Goal: Information Seeking & Learning: Learn about a topic

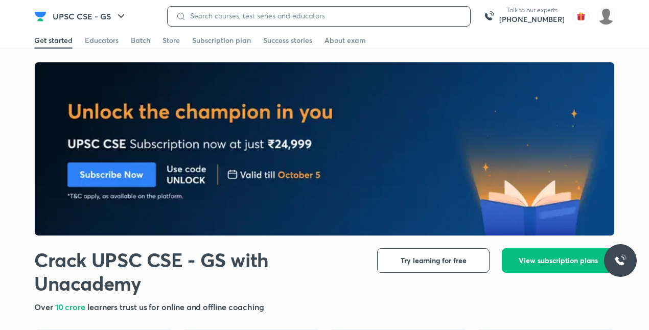
click at [313, 15] on input at bounding box center [324, 16] width 276 height 8
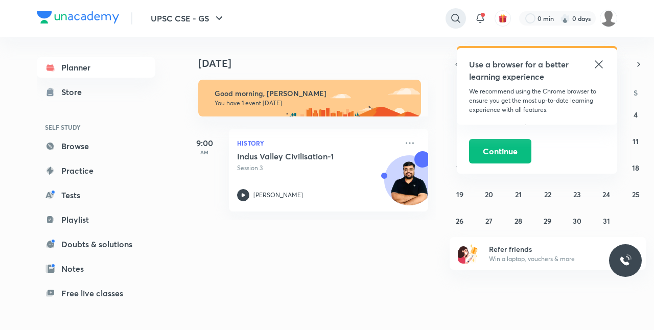
click at [447, 21] on div at bounding box center [456, 18] width 20 height 20
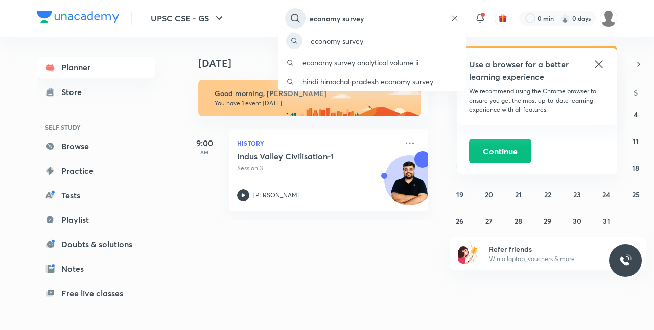
type input "economy survey"
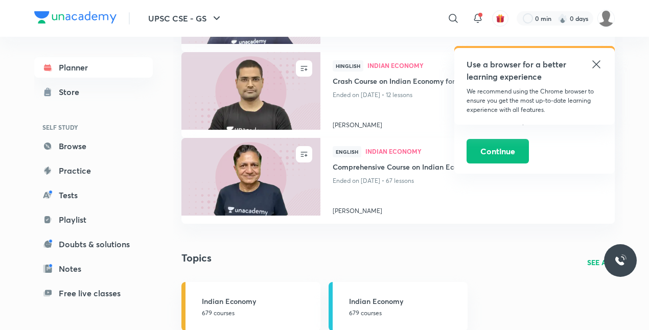
scroll to position [487, 0]
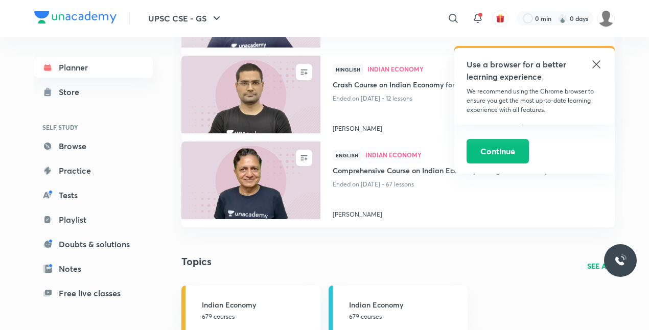
click at [73, 76] on link "Planner" at bounding box center [93, 67] width 119 height 20
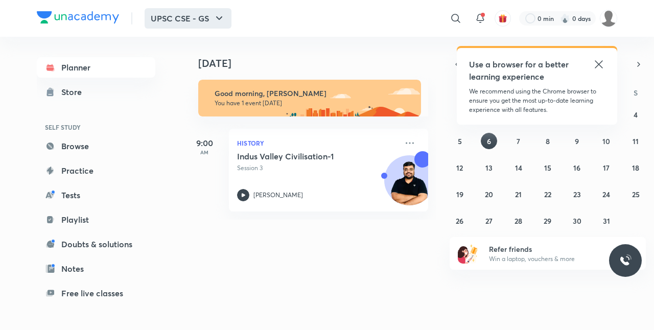
click at [158, 19] on button "UPSC CSE - GS" at bounding box center [188, 18] width 87 height 20
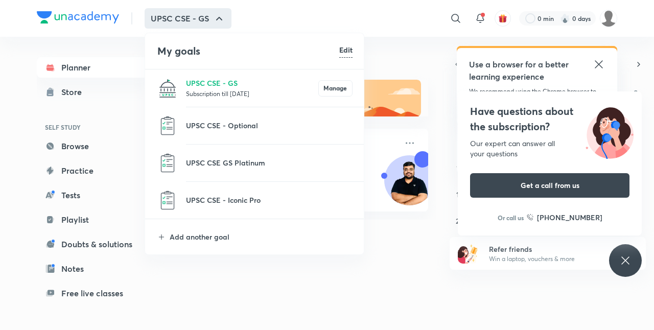
click at [425, 51] on div at bounding box center [327, 165] width 654 height 330
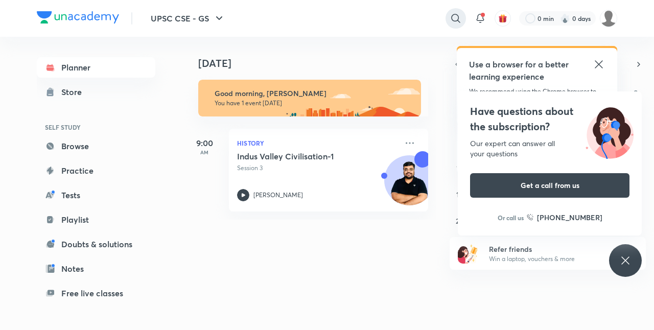
click at [459, 23] on icon at bounding box center [456, 18] width 12 height 12
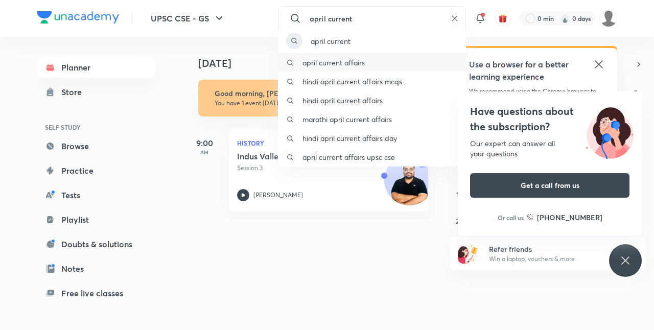
type input "april current"
click at [395, 64] on div "april current affairs" at bounding box center [372, 62] width 188 height 19
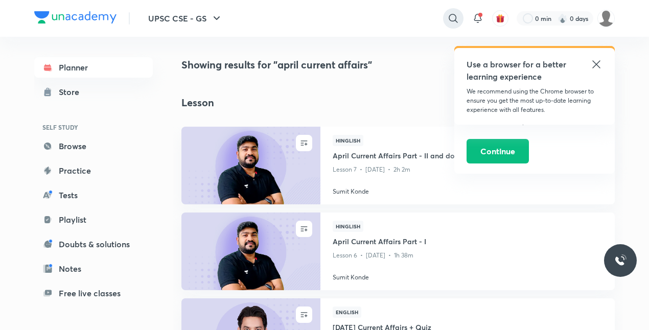
click at [451, 21] on icon at bounding box center [453, 18] width 9 height 9
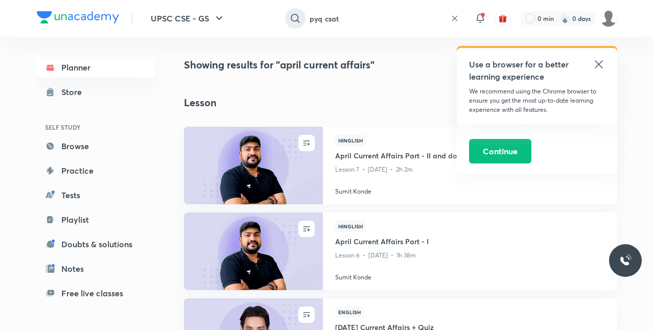
type input "pyq csat"
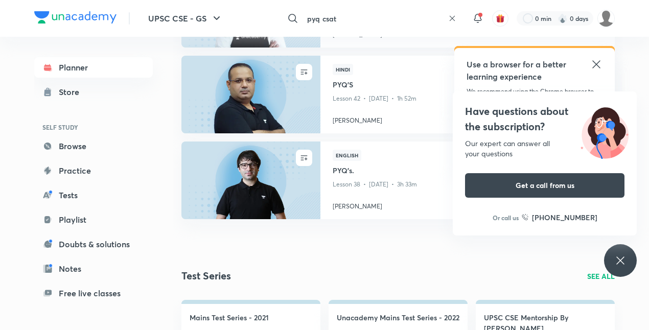
scroll to position [505, 0]
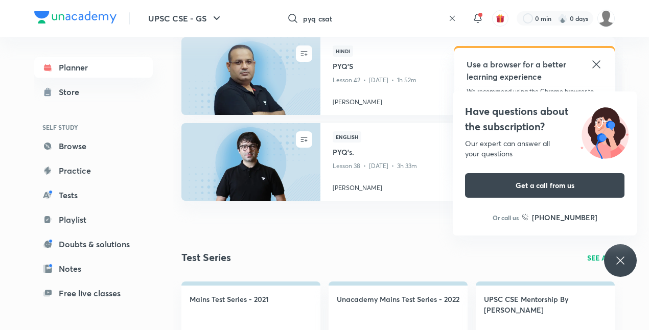
click at [597, 71] on div "Use a browser for a better learning experience" at bounding box center [535, 70] width 136 height 25
click at [352, 18] on input "pyq csat" at bounding box center [373, 19] width 141 height 28
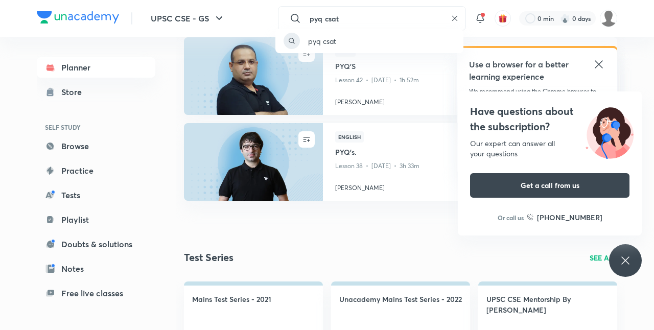
click at [455, 16] on div "pyq csat" at bounding box center [327, 165] width 654 height 330
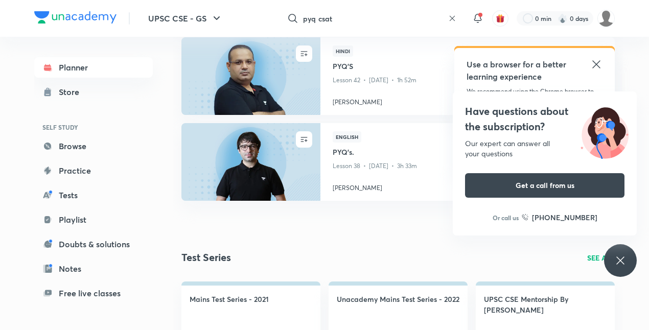
click at [450, 19] on icon at bounding box center [452, 18] width 8 height 8
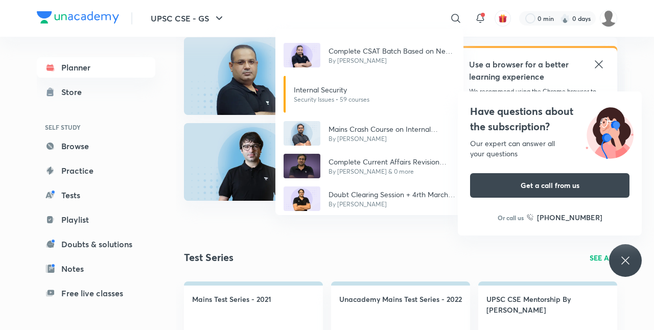
click at [105, 172] on div "Complete CSAT Batch Based on New Pattern : 2026 By Madhukar Kotawe Internal Sec…" at bounding box center [327, 165] width 654 height 330
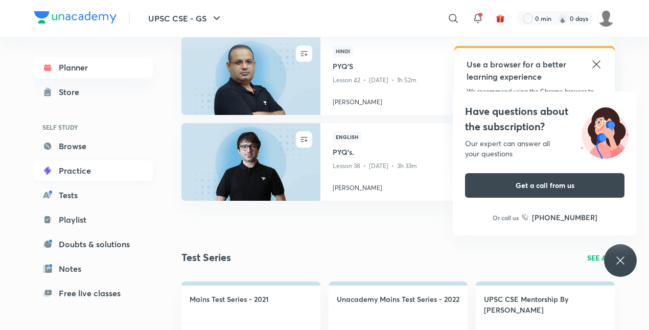
click at [94, 171] on link "Practice" at bounding box center [93, 170] width 119 height 20
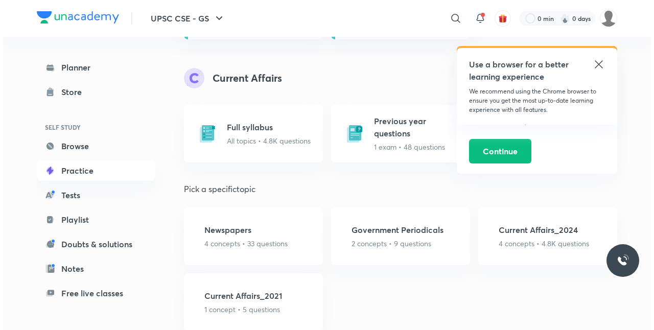
scroll to position [686, 0]
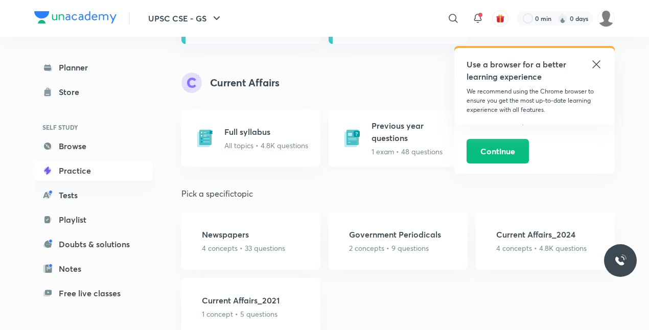
click at [427, 141] on h5 "Previous year questions" at bounding box center [417, 132] width 90 height 25
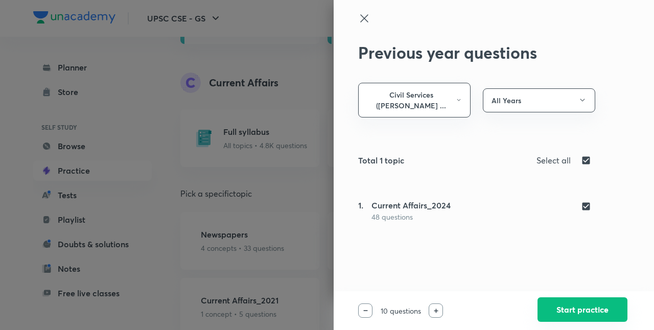
click at [588, 310] on button "Start practice" at bounding box center [583, 309] width 90 height 25
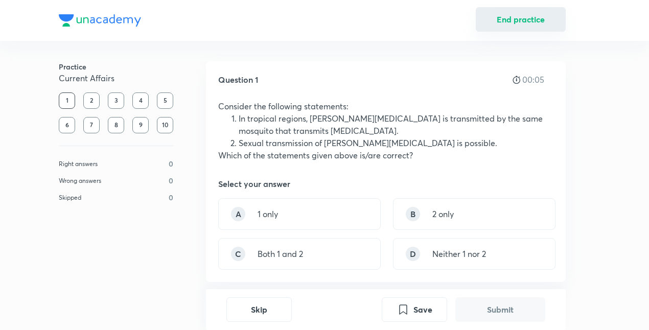
click at [510, 19] on button "End practice" at bounding box center [521, 19] width 90 height 25
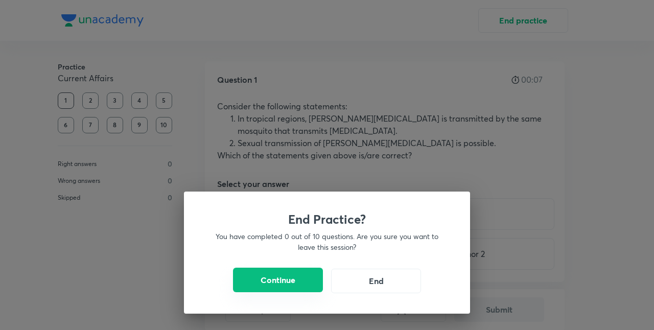
click at [265, 288] on button "Continue" at bounding box center [278, 280] width 90 height 25
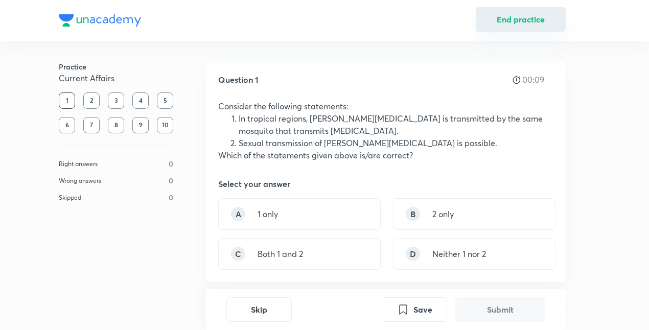
click at [514, 26] on button "End practice" at bounding box center [521, 19] width 90 height 25
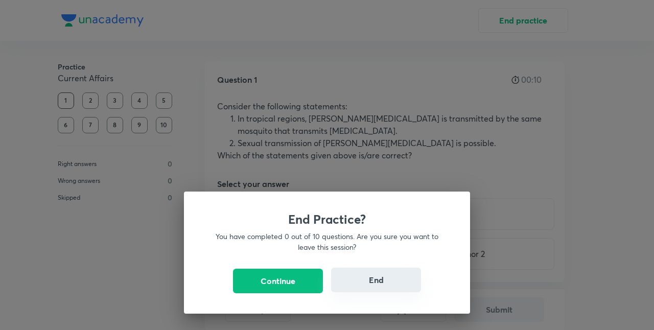
click at [381, 280] on button "End" at bounding box center [376, 280] width 90 height 25
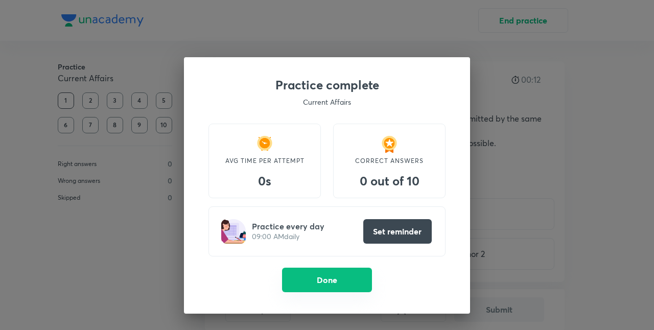
click at [354, 286] on button "Done" at bounding box center [327, 280] width 90 height 25
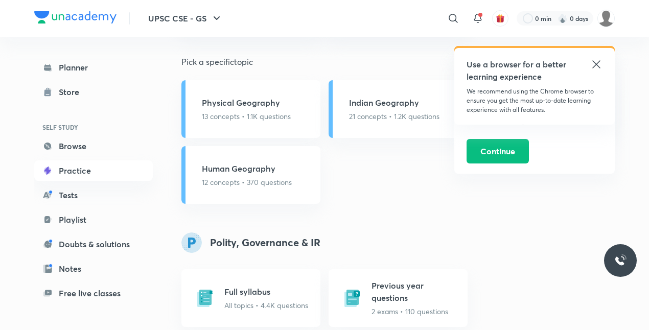
scroll to position [1628, 0]
click at [59, 263] on link "Notes" at bounding box center [93, 269] width 119 height 20
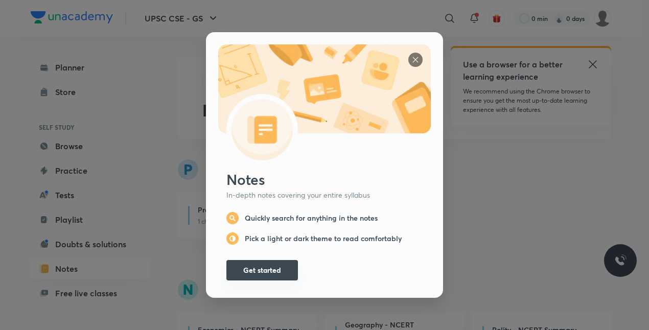
click at [242, 268] on button "Get started" at bounding box center [262, 270] width 72 height 20
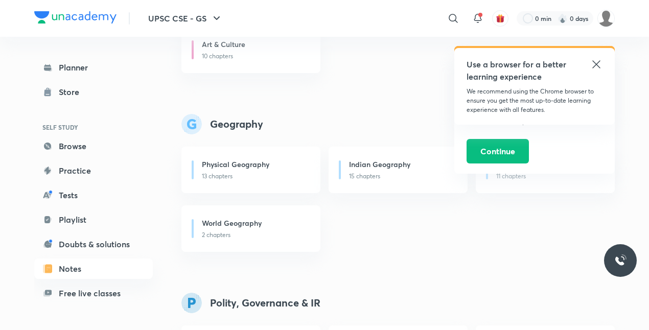
scroll to position [821, 0]
click at [239, 227] on h6 "World Geography" at bounding box center [232, 224] width 60 height 11
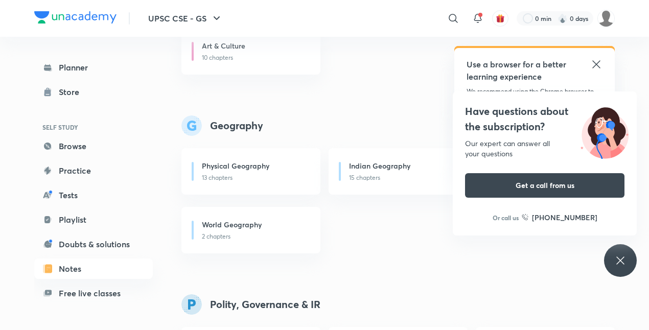
click at [592, 66] on icon at bounding box center [596, 64] width 12 height 12
click at [599, 66] on icon at bounding box center [596, 64] width 12 height 12
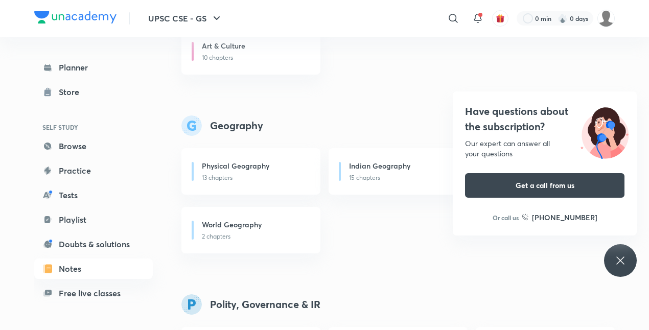
click at [622, 248] on div "Have questions about the subscription? Our expert can answer all your questions…" at bounding box center [620, 260] width 33 height 33
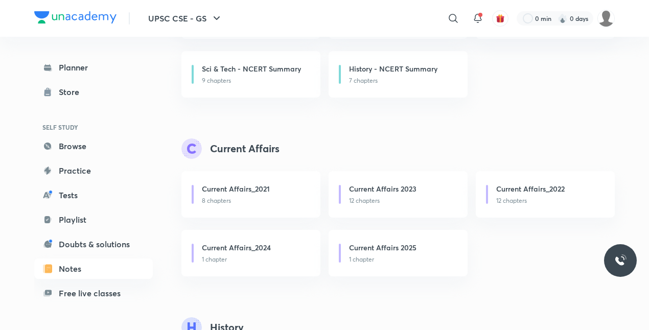
scroll to position [319, 0]
click at [421, 257] on p "1 chapter" at bounding box center [402, 260] width 106 height 9
click at [357, 259] on p "1 chapter" at bounding box center [402, 260] width 106 height 9
click at [390, 252] on h6 "Current Affairs 2025" at bounding box center [382, 248] width 67 height 11
click at [400, 242] on div "Current Affairs 2025 1 chapter" at bounding box center [398, 253] width 139 height 47
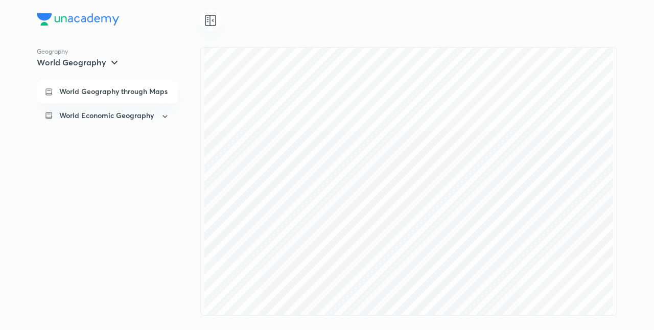
scroll to position [602, 0]
click at [138, 97] on div "World Geography through Maps" at bounding box center [107, 92] width 141 height 22
click at [136, 95] on p "World Geography through Maps" at bounding box center [113, 91] width 108 height 9
click at [162, 124] on div "World Economic Geography" at bounding box center [107, 116] width 141 height 25
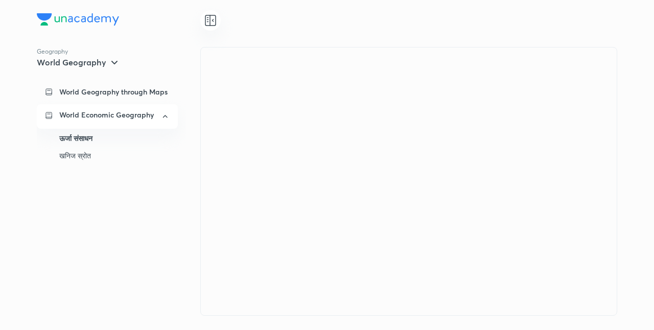
scroll to position [0, 0]
drag, startPoint x: 354, startPoint y: 173, endPoint x: 223, endPoint y: 144, distance: 133.5
click at [223, 144] on div at bounding box center [408, 181] width 417 height 269
click at [146, 120] on p "World Economic Geography" at bounding box center [106, 114] width 95 height 9
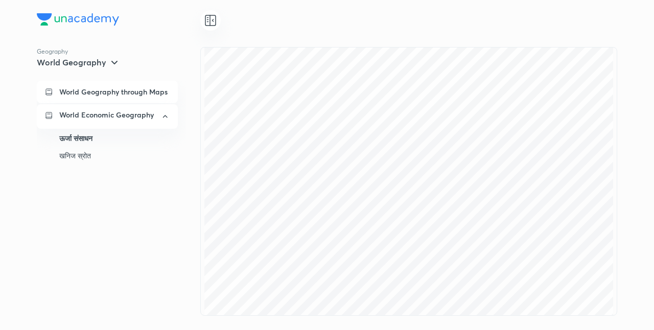
click at [136, 83] on div "World Geography through Maps" at bounding box center [107, 92] width 141 height 22
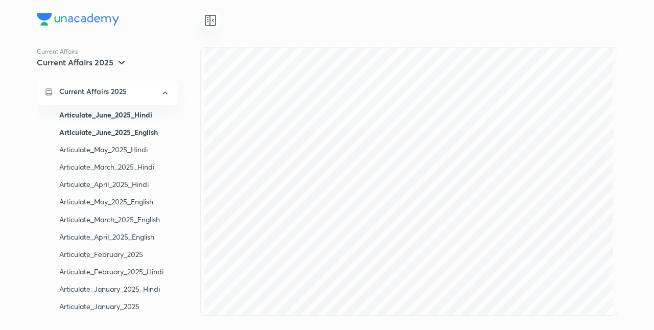
click at [140, 136] on div "Articulate_June_2025_English" at bounding box center [114, 132] width 110 height 17
click at [216, 22] on icon at bounding box center [210, 20] width 10 height 10
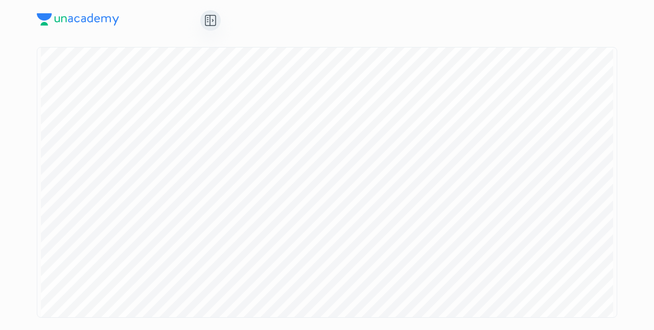
scroll to position [0, 0]
click at [5, 43] on div "Current Affairs Current Affairs 2025 Current Affairs 2025 Articulate_June_2025_…" at bounding box center [327, 165] width 654 height 330
click at [18, 35] on div "Current Affairs Current Affairs 2025 Current Affairs 2025 Articulate_June_2025_…" at bounding box center [327, 165] width 654 height 330
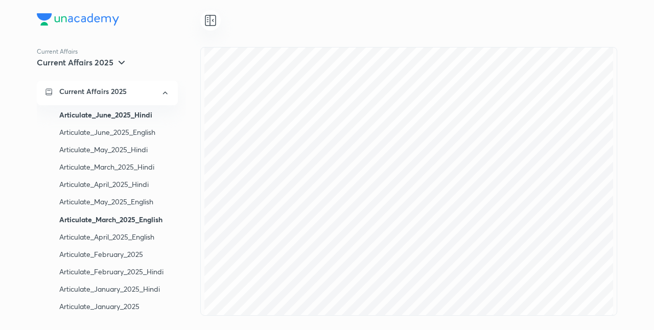
click at [117, 217] on div "Articulate_March_2025_English" at bounding box center [114, 219] width 110 height 17
click at [131, 309] on div "Articulate_January_2025" at bounding box center [114, 306] width 110 height 17
click at [211, 21] on icon at bounding box center [210, 20] width 12 height 12
click at [112, 216] on div "Articulate_March_2025_English" at bounding box center [114, 219] width 110 height 17
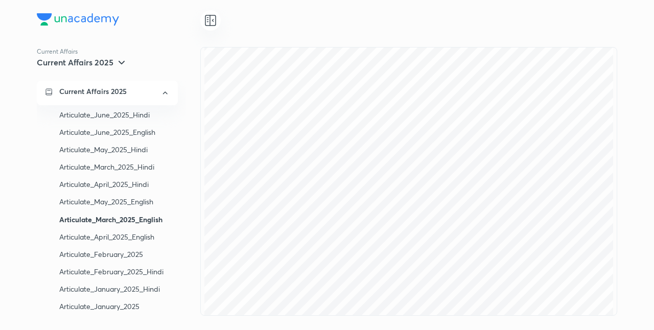
scroll to position [39, 0]
click at [212, 25] on icon at bounding box center [210, 20] width 12 height 12
